Goal: Navigation & Orientation: Go to known website

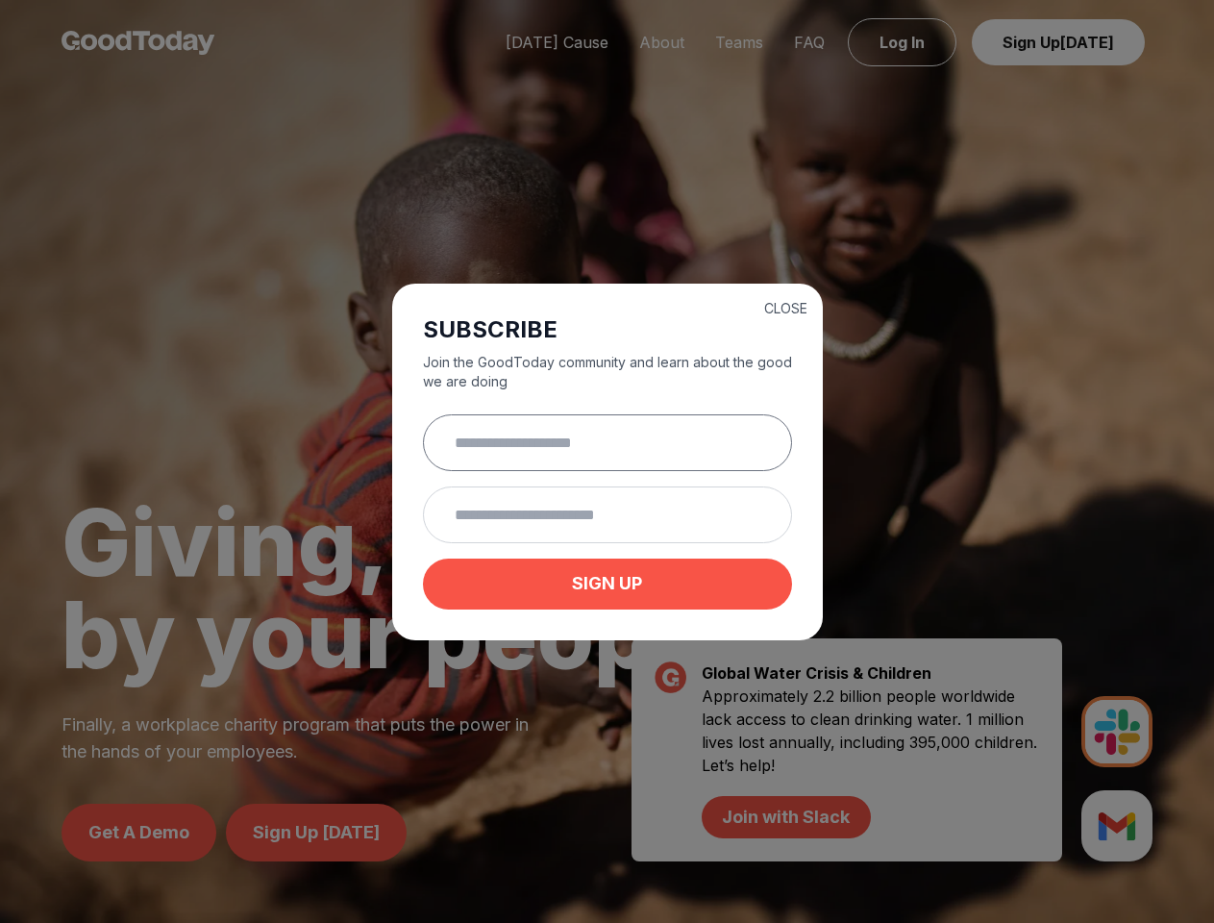
click at [607, 462] on input "text" at bounding box center [607, 442] width 369 height 57
click at [786, 306] on button "CLOSE" at bounding box center [785, 308] width 43 height 19
